Goal: Task Accomplishment & Management: Book appointment/travel/reservation

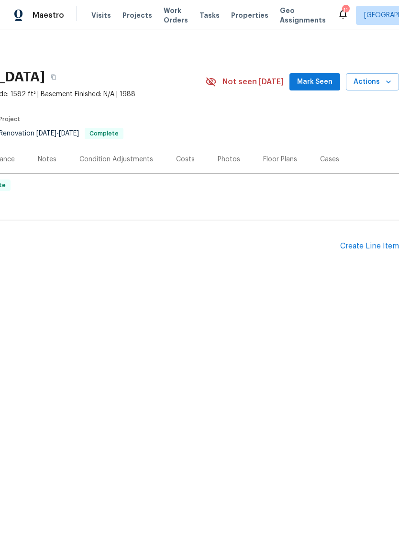
scroll to position [0, 142]
click at [370, 84] on span "Actions" at bounding box center [373, 82] width 38 height 12
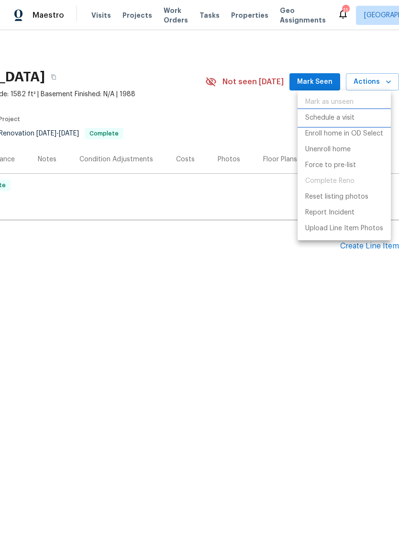
click at [336, 119] on p "Schedule a visit" at bounding box center [329, 118] width 49 height 10
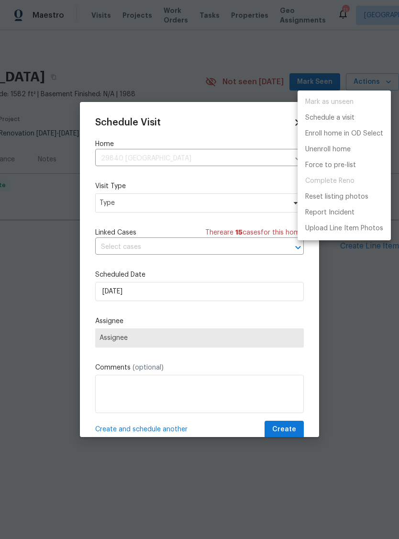
click at [114, 296] on div at bounding box center [199, 269] width 399 height 539
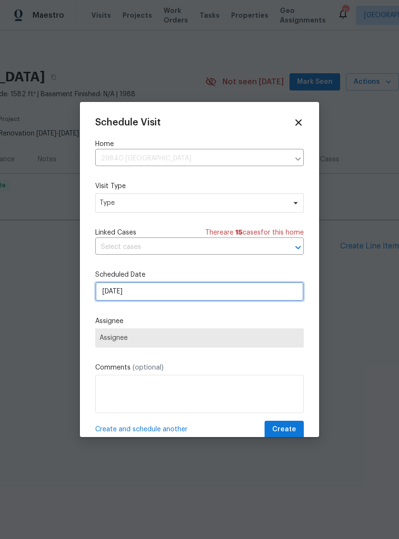
click at [117, 290] on input "[DATE]" at bounding box center [199, 291] width 209 height 19
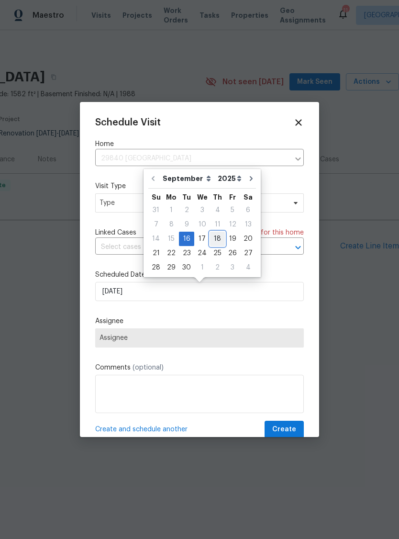
click at [217, 238] on div "18" at bounding box center [217, 238] width 15 height 13
type input "9/18/2025"
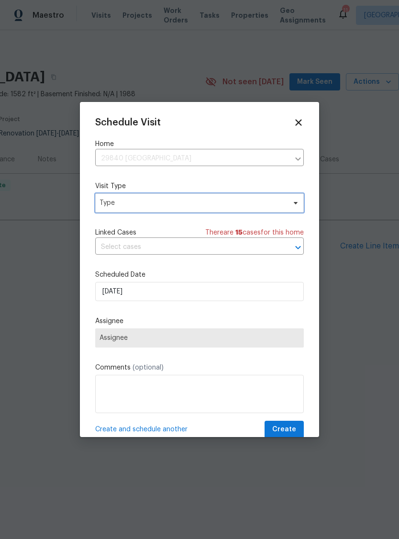
click at [253, 198] on span "Type" at bounding box center [199, 202] width 209 height 19
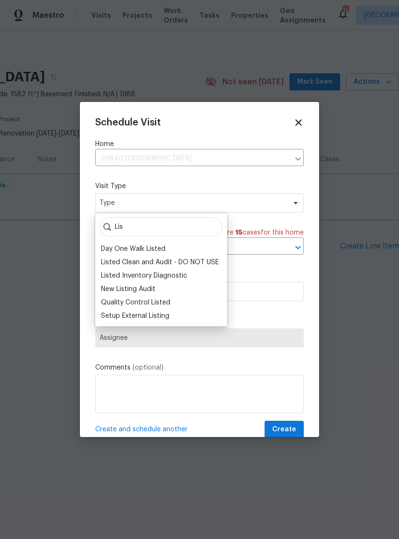
type input "Lis"
click at [122, 290] on div "New Listing Audit" at bounding box center [128, 289] width 55 height 10
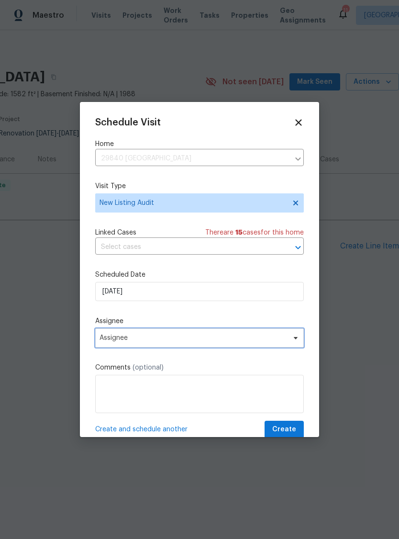
click at [112, 339] on span "Assignee" at bounding box center [194, 338] width 188 height 8
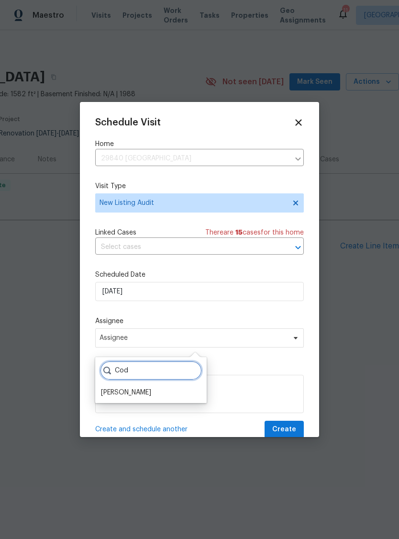
type input "Cod"
click at [120, 393] on div "[PERSON_NAME]" at bounding box center [126, 393] width 50 height 10
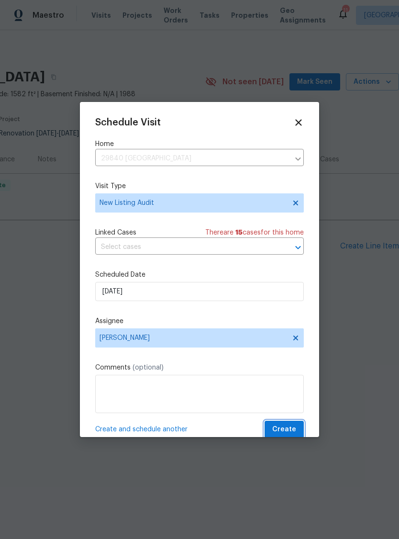
click at [290, 429] on span "Create" at bounding box center [284, 430] width 24 height 12
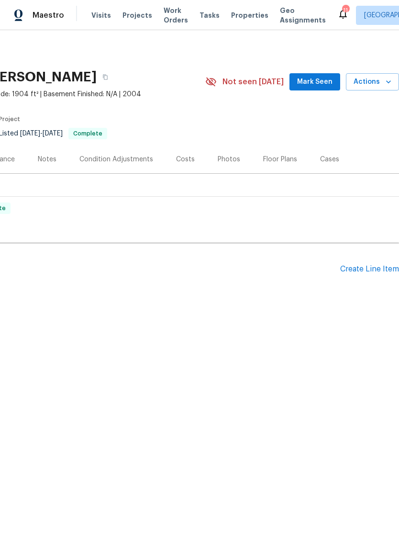
scroll to position [0, 142]
click at [371, 82] on span "Actions" at bounding box center [373, 82] width 38 height 12
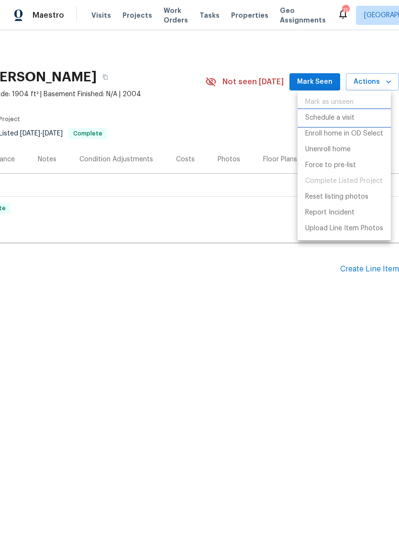
click at [342, 114] on p "Schedule a visit" at bounding box center [329, 118] width 49 height 10
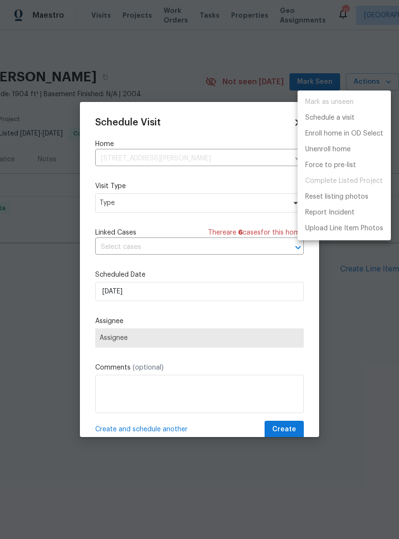
click at [121, 206] on div at bounding box center [199, 269] width 399 height 539
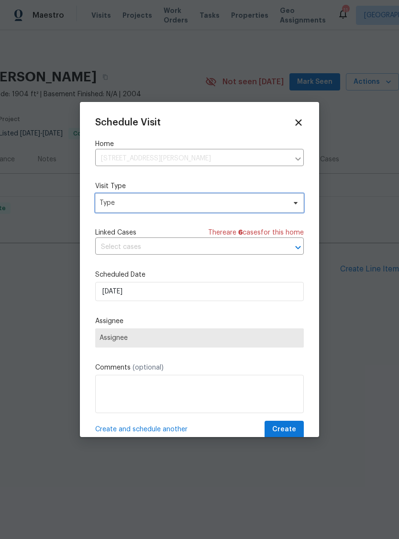
click at [117, 205] on span "Type" at bounding box center [193, 203] width 186 height 10
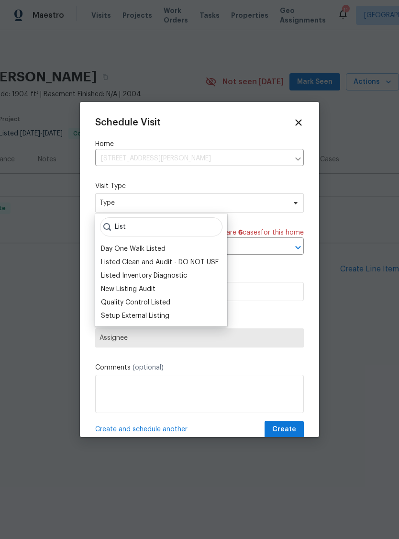
type input "List"
click at [119, 289] on div "New Listing Audit" at bounding box center [128, 289] width 55 height 10
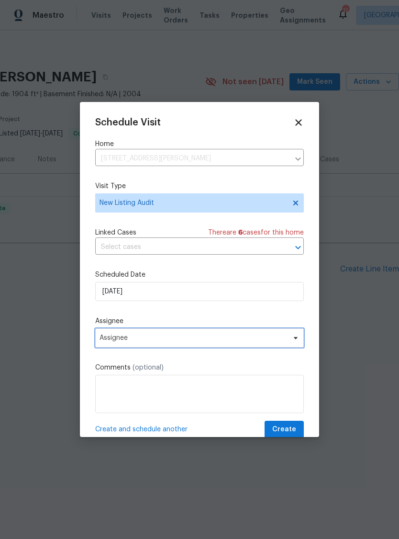
click at [109, 340] on span "Assignee" at bounding box center [194, 338] width 188 height 8
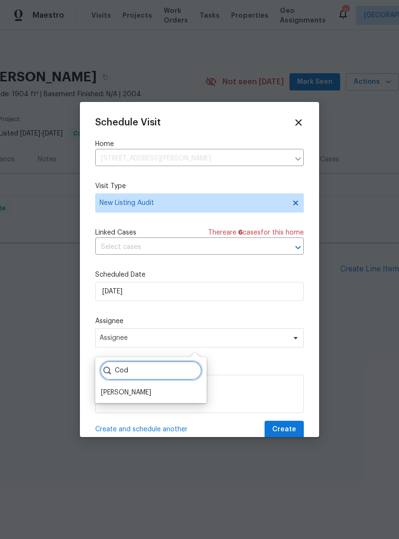
type input "Cod"
click at [121, 395] on div "[PERSON_NAME]" at bounding box center [126, 393] width 50 height 10
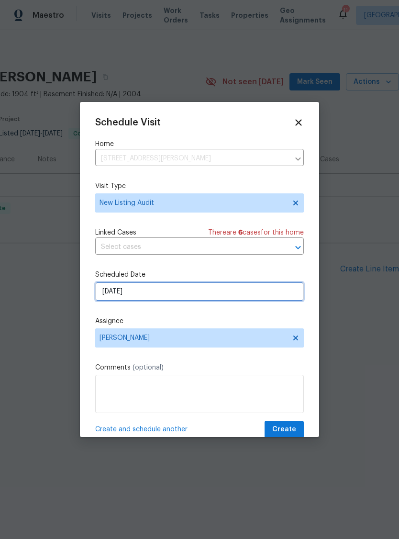
click at [115, 291] on input "[DATE]" at bounding box center [199, 291] width 209 height 19
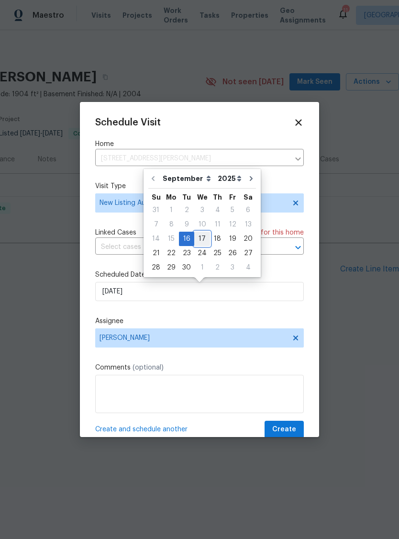
click at [200, 238] on div "17" at bounding box center [202, 238] width 16 height 13
type input "9/17/2025"
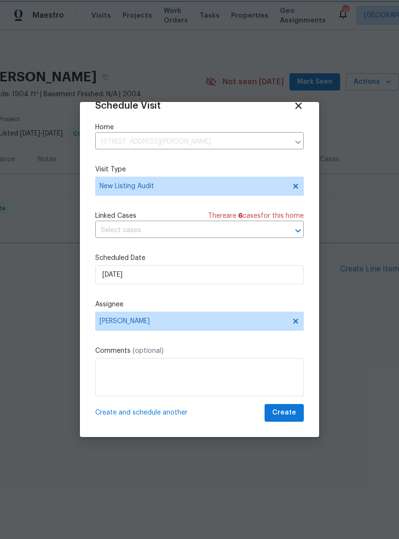
scroll to position [19, 0]
click at [288, 415] on span "Create" at bounding box center [284, 413] width 24 height 12
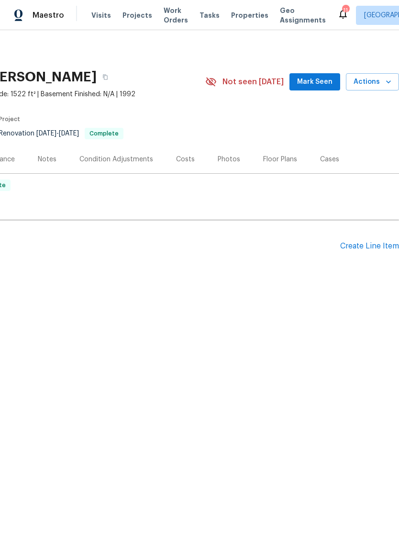
scroll to position [0, 142]
click at [371, 82] on span "Actions" at bounding box center [373, 82] width 38 height 12
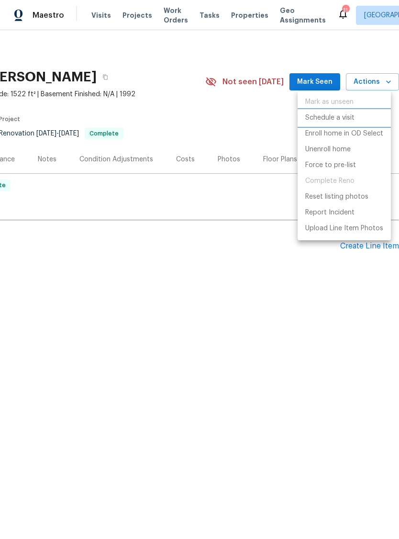
click at [336, 118] on p "Schedule a visit" at bounding box center [329, 118] width 49 height 10
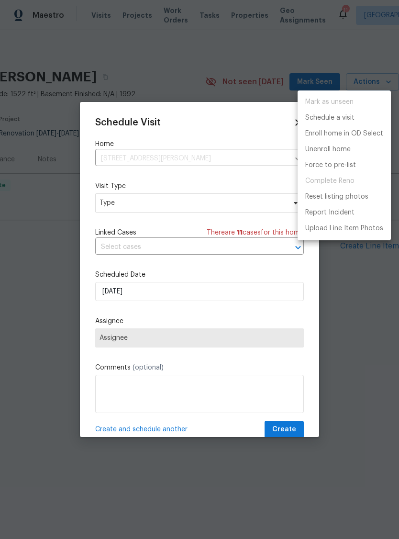
click at [241, 199] on div at bounding box center [199, 269] width 399 height 539
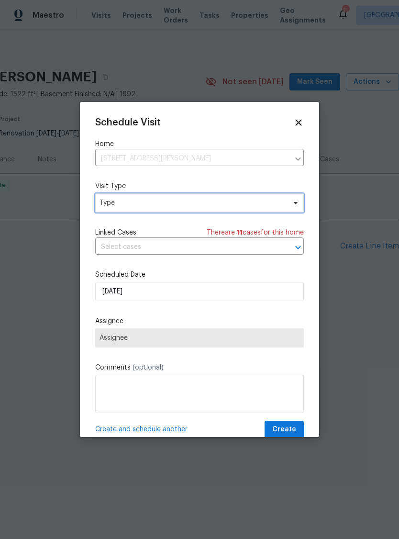
click at [245, 203] on span "Type" at bounding box center [193, 203] width 186 height 10
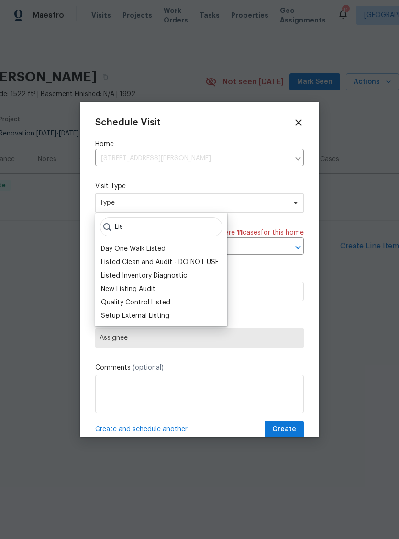
type input "Lis"
click at [126, 290] on div "New Listing Audit" at bounding box center [128, 289] width 55 height 10
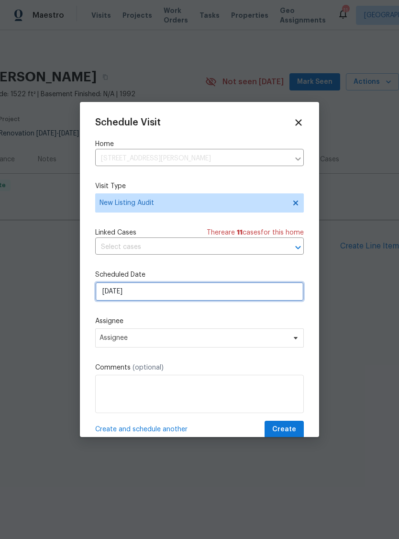
click at [115, 299] on input "[DATE]" at bounding box center [199, 291] width 209 height 19
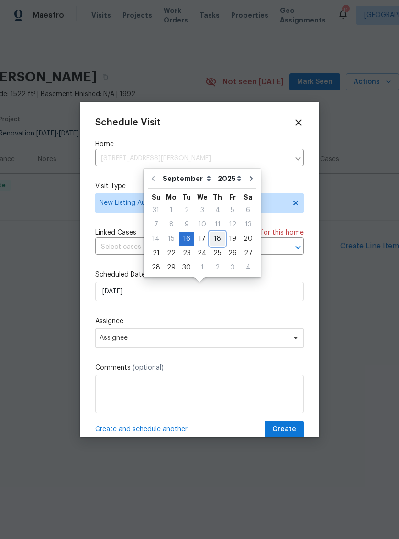
click at [218, 237] on div "18" at bounding box center [217, 238] width 15 height 13
type input "9/18/2025"
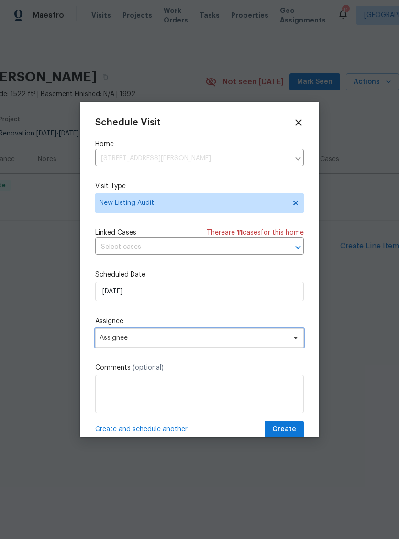
click at [270, 340] on span "Assignee" at bounding box center [194, 338] width 188 height 8
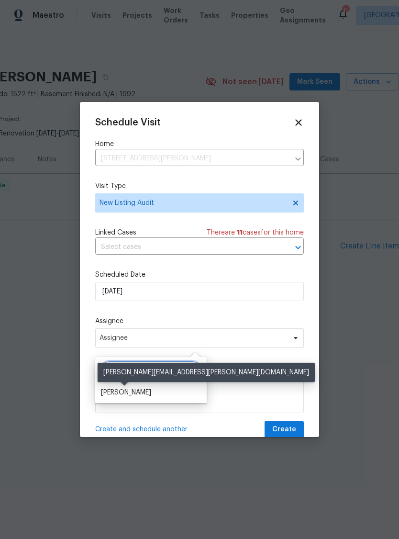
type input "[PERSON_NAME]"
click at [120, 394] on div "[PERSON_NAME]" at bounding box center [126, 393] width 50 height 10
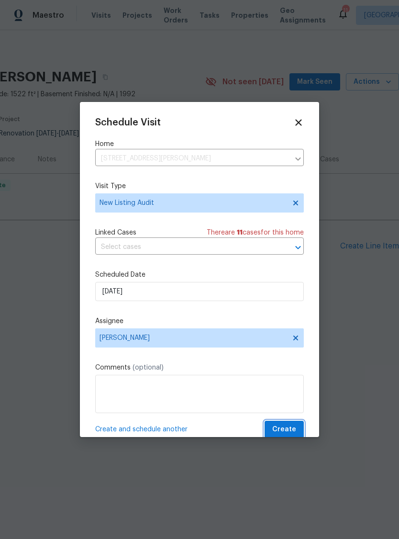
click at [291, 431] on span "Create" at bounding box center [284, 430] width 24 height 12
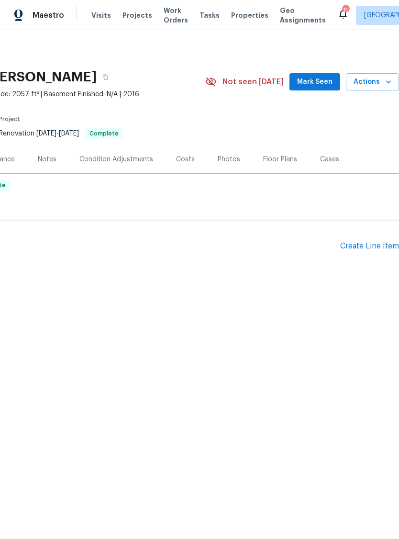
scroll to position [0, 142]
click at [374, 88] on button "Actions" at bounding box center [372, 82] width 53 height 18
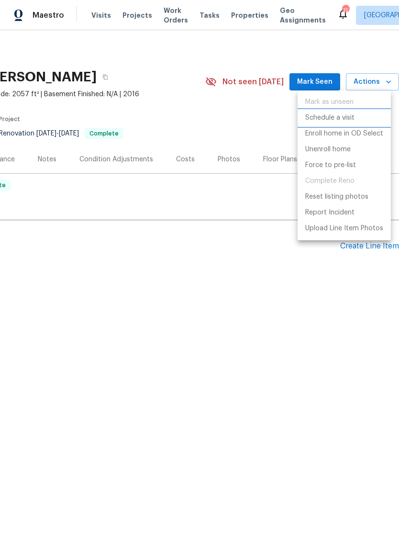
click at [343, 121] on p "Schedule a visit" at bounding box center [329, 118] width 49 height 10
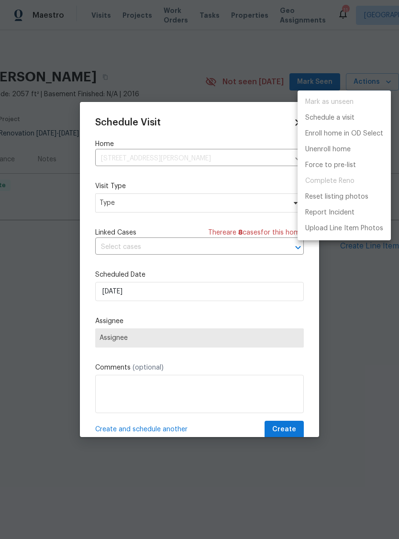
click at [233, 205] on div at bounding box center [199, 269] width 399 height 539
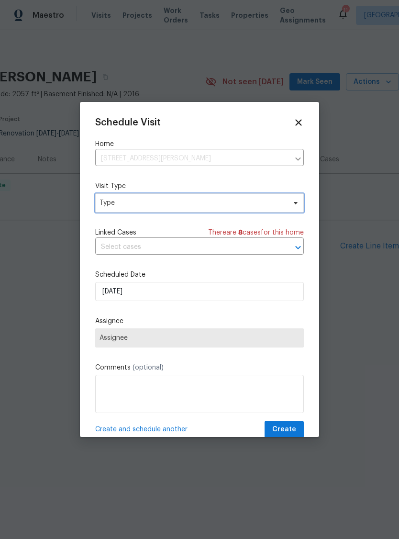
click at [239, 203] on span "Type" at bounding box center [193, 203] width 186 height 10
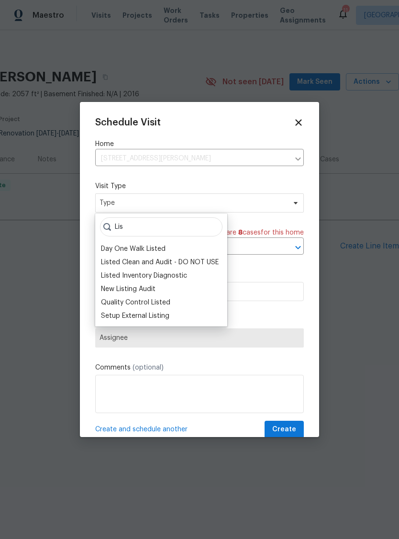
type input "Lis"
click at [149, 290] on div "New Listing Audit" at bounding box center [128, 289] width 55 height 10
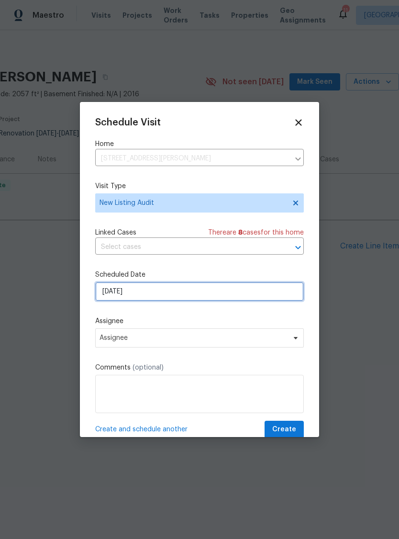
click at [207, 298] on input "[DATE]" at bounding box center [199, 291] width 209 height 19
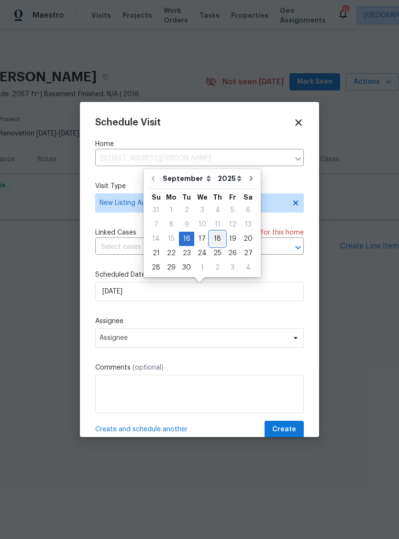
click at [217, 239] on div "18" at bounding box center [217, 238] width 15 height 13
type input "9/18/2025"
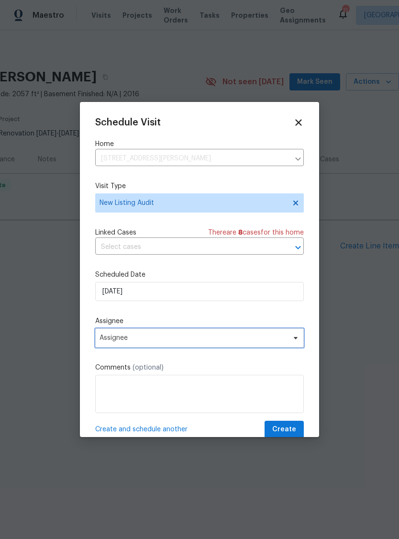
click at [212, 342] on span "Assignee" at bounding box center [194, 338] width 188 height 8
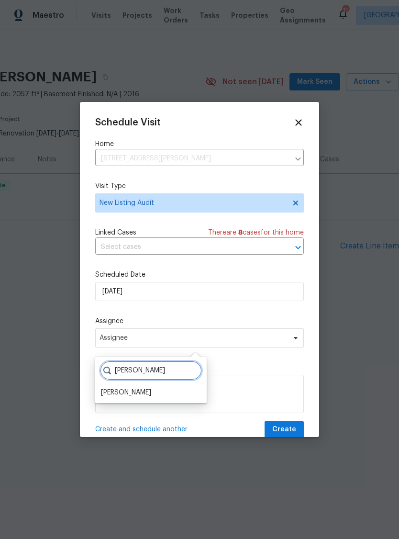
type input "Cody"
click at [114, 389] on div "[PERSON_NAME]" at bounding box center [126, 393] width 50 height 10
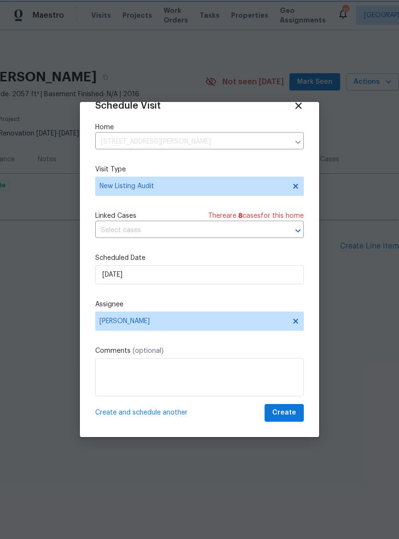
scroll to position [19, 0]
click at [284, 412] on span "Create" at bounding box center [284, 413] width 24 height 12
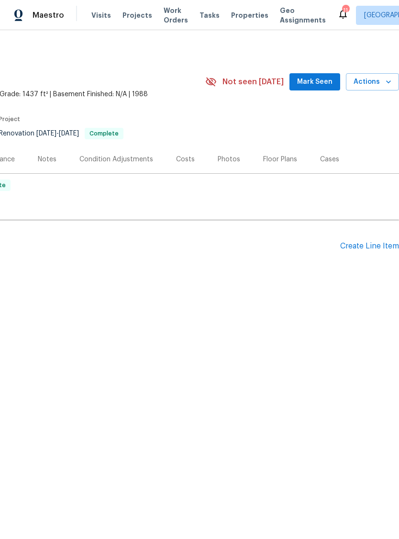
scroll to position [0, 142]
click at [365, 81] on span "Actions" at bounding box center [373, 82] width 38 height 12
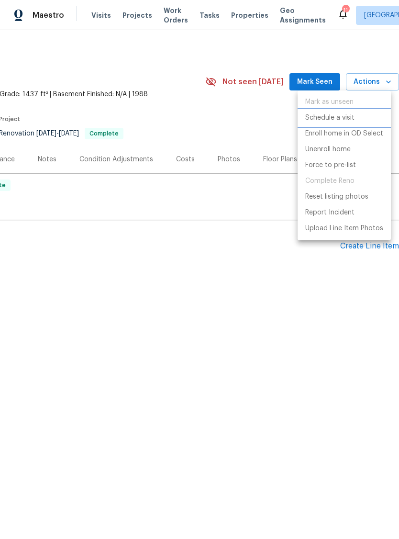
click at [343, 119] on p "Schedule a visit" at bounding box center [329, 118] width 49 height 10
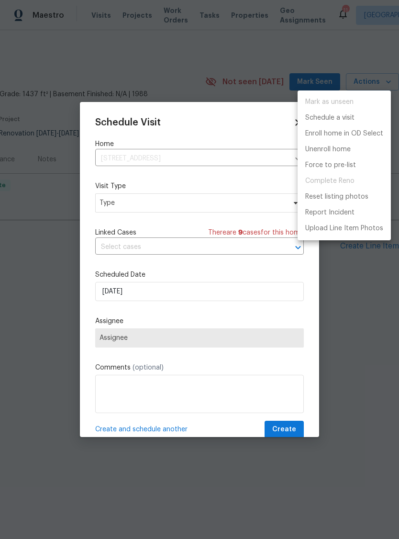
click at [241, 203] on div at bounding box center [199, 269] width 399 height 539
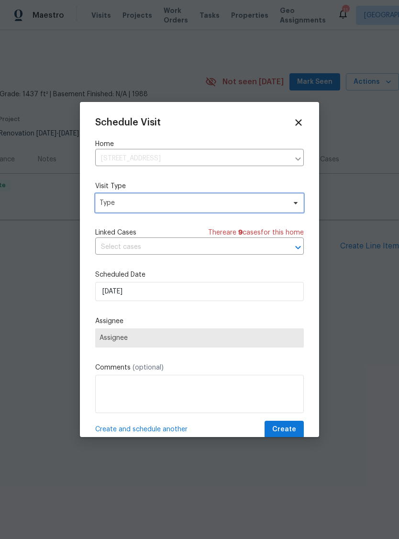
click at [241, 197] on span "Type" at bounding box center [199, 202] width 209 height 19
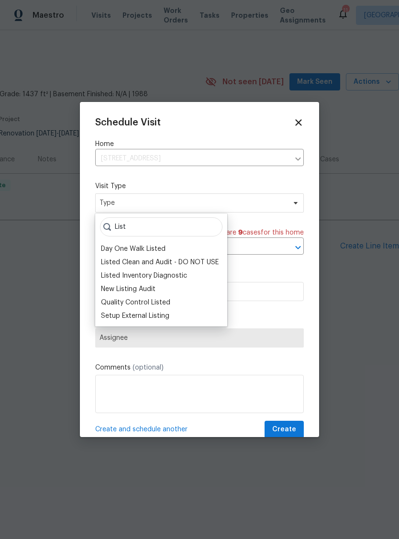
type input "List"
click at [150, 287] on div "New Listing Audit" at bounding box center [128, 289] width 55 height 10
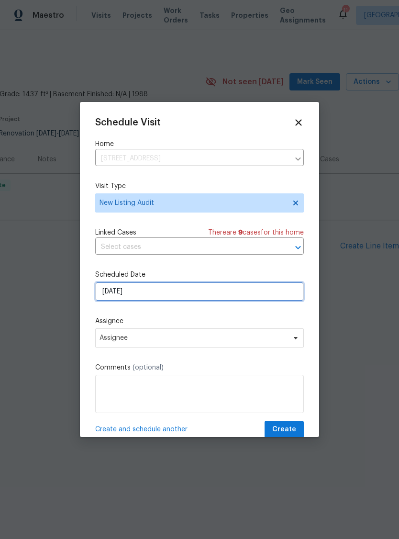
click at [115, 293] on input "[DATE]" at bounding box center [199, 291] width 209 height 19
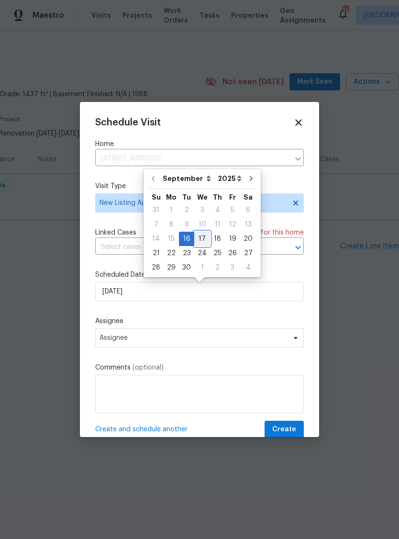
click at [201, 237] on div "17" at bounding box center [202, 238] width 16 height 13
type input "[DATE]"
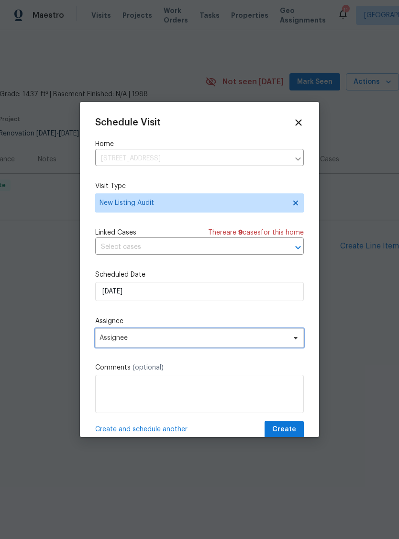
click at [117, 341] on span "Assignee" at bounding box center [194, 338] width 188 height 8
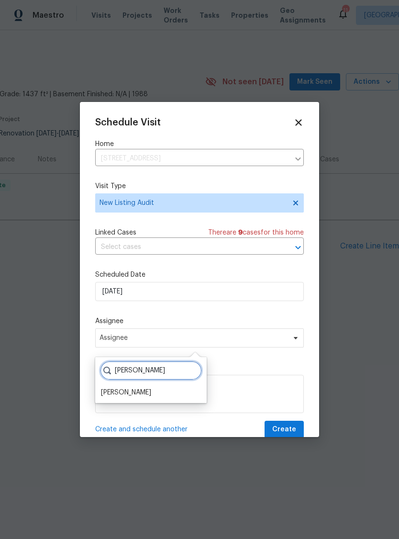
type input "Cody"
click at [119, 390] on div "[PERSON_NAME]" at bounding box center [126, 393] width 50 height 10
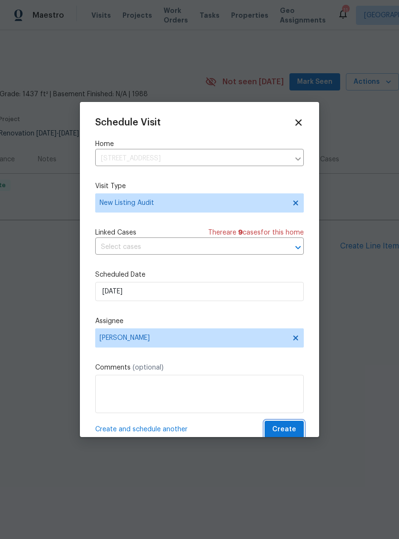
click at [287, 428] on span "Create" at bounding box center [284, 430] width 24 height 12
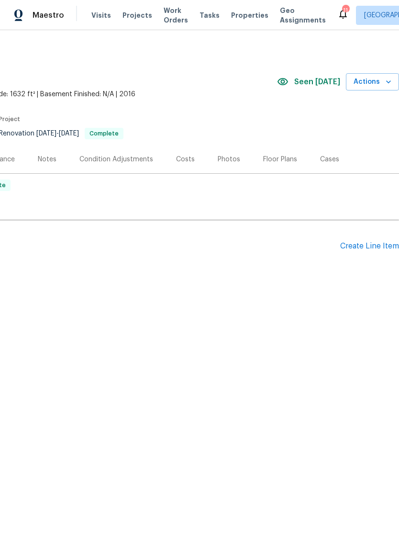
scroll to position [0, 142]
click at [364, 84] on span "Actions" at bounding box center [373, 82] width 38 height 12
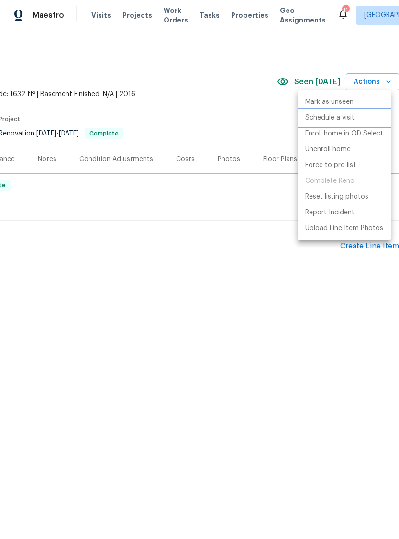
click at [333, 120] on p "Schedule a visit" at bounding box center [329, 118] width 49 height 10
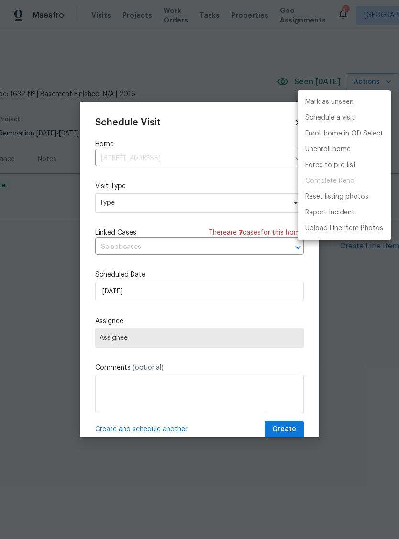
click at [230, 203] on div at bounding box center [199, 269] width 399 height 539
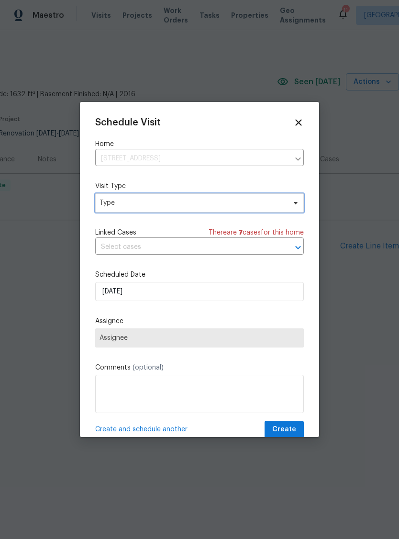
click at [240, 197] on span "Type" at bounding box center [199, 202] width 209 height 19
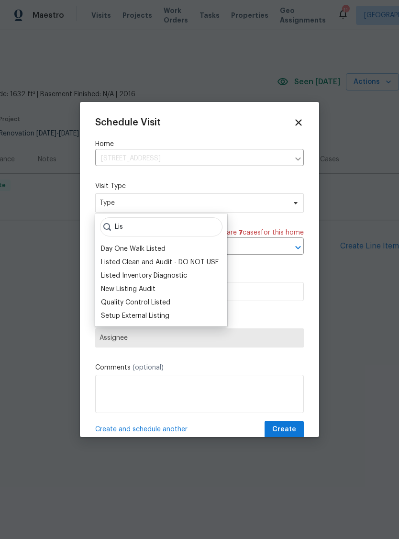
type input "Lis"
click at [123, 292] on div "New Listing Audit" at bounding box center [128, 289] width 55 height 10
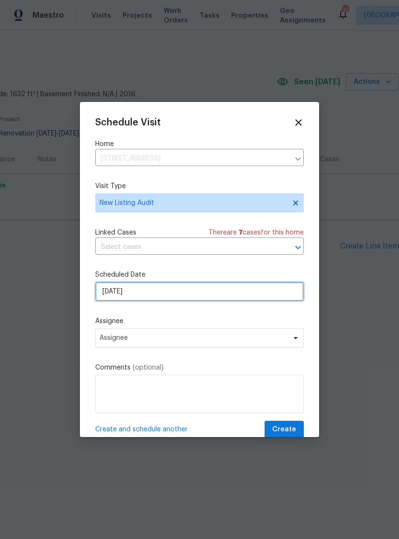
click at [119, 300] on input "[DATE]" at bounding box center [199, 291] width 209 height 19
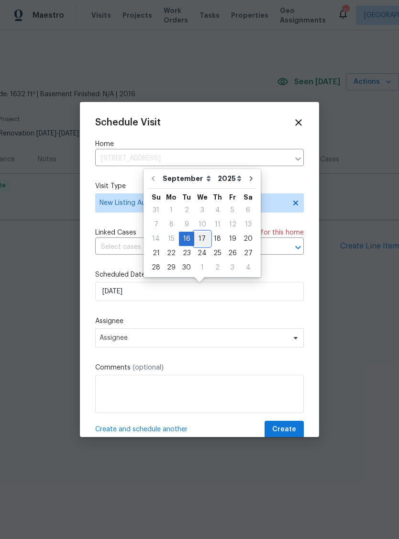
click at [201, 240] on div "17" at bounding box center [202, 238] width 16 height 13
type input "[DATE]"
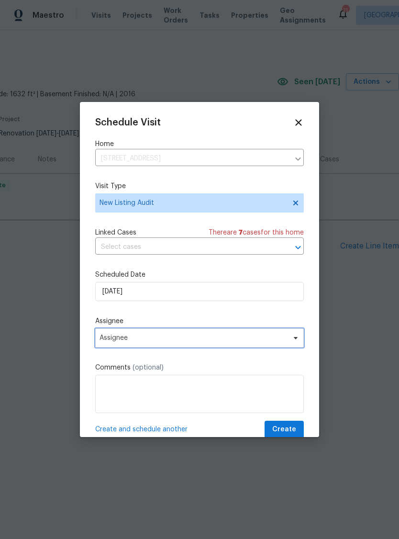
click at [117, 342] on span "Assignee" at bounding box center [194, 338] width 188 height 8
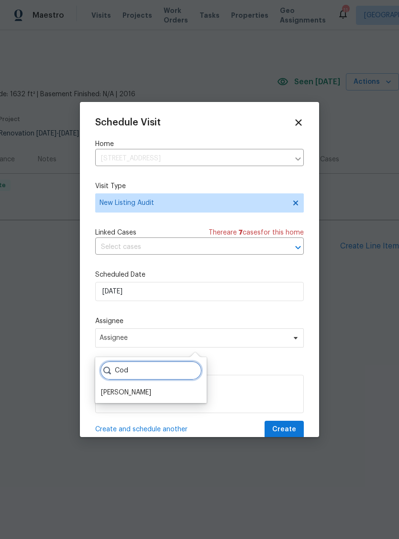
type input "Cod"
click at [109, 395] on div "[PERSON_NAME]" at bounding box center [126, 393] width 50 height 10
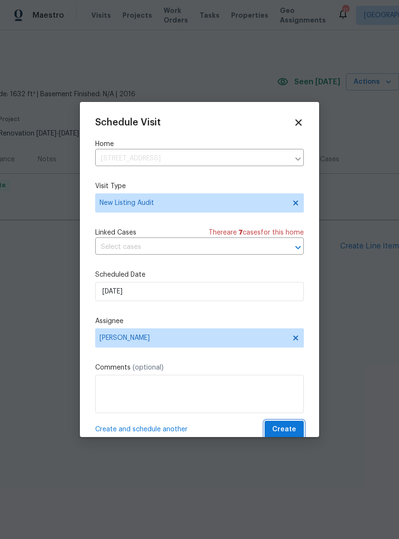
click at [287, 431] on span "Create" at bounding box center [284, 430] width 24 height 12
